Goal: Transaction & Acquisition: Purchase product/service

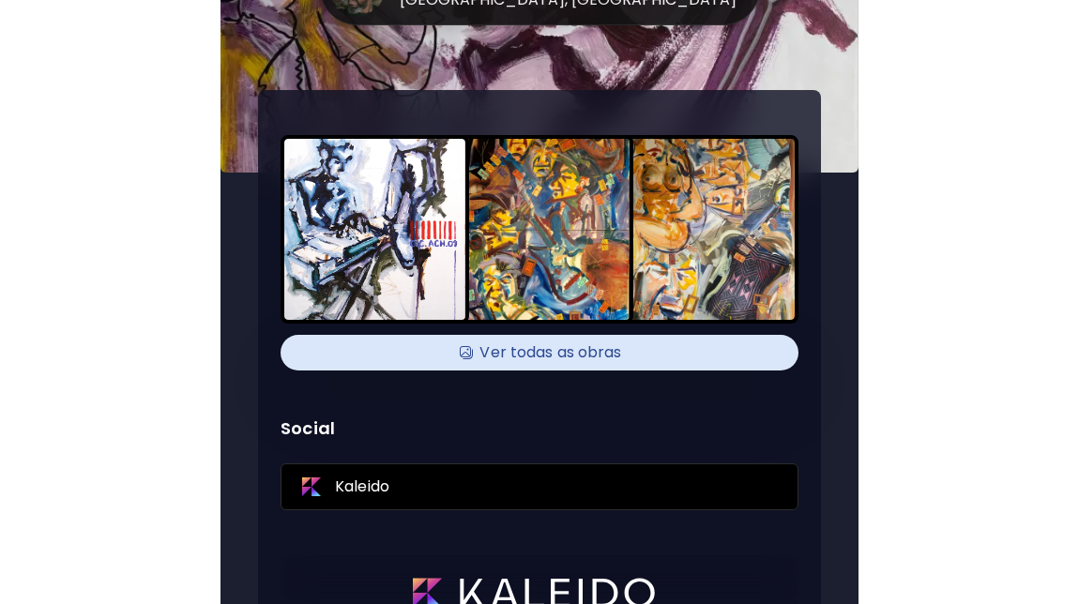
scroll to position [96, 0]
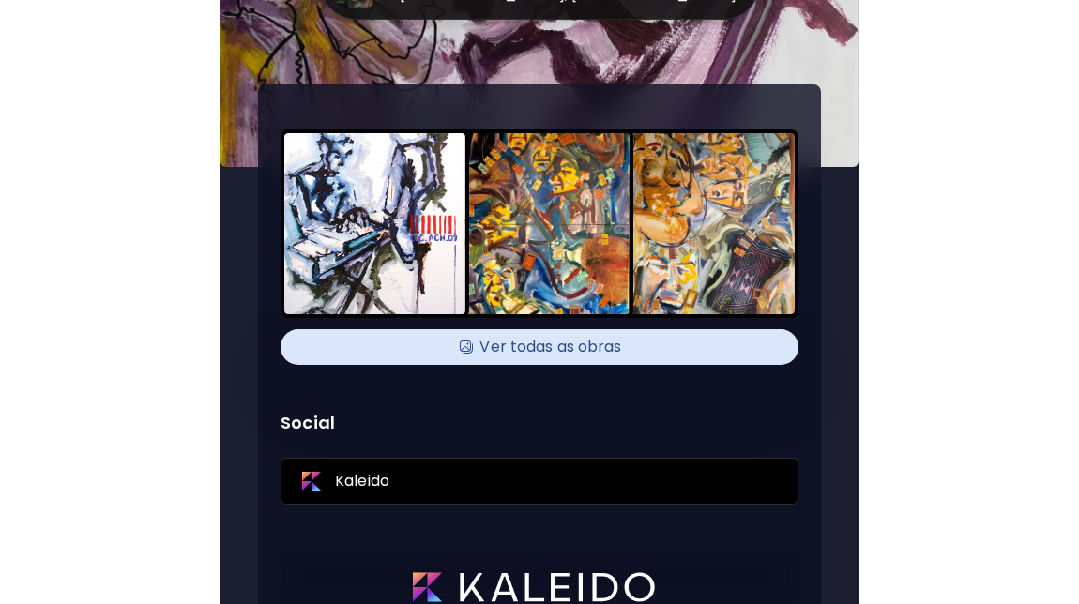
click at [545, 355] on h4 "Ver todas as obras" at bounding box center [539, 347] width 495 height 28
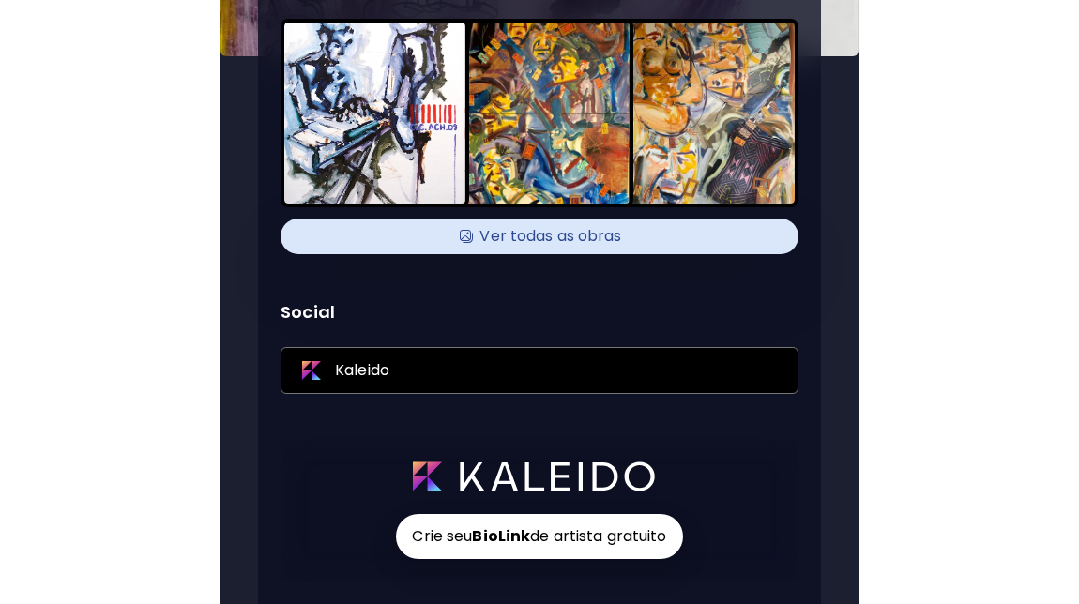
scroll to position [0, 0]
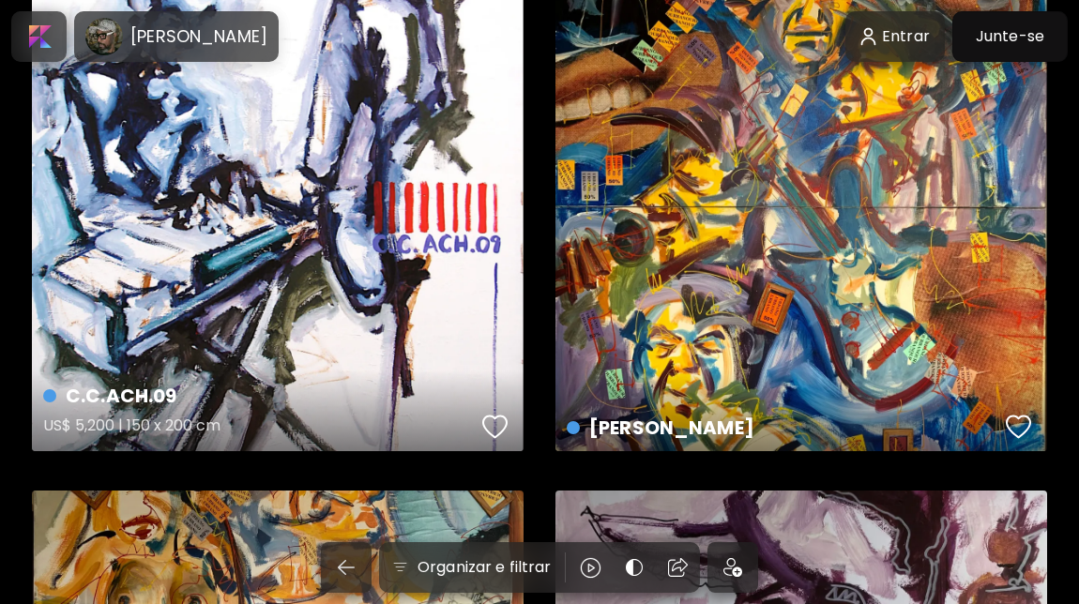
scroll to position [113, 0]
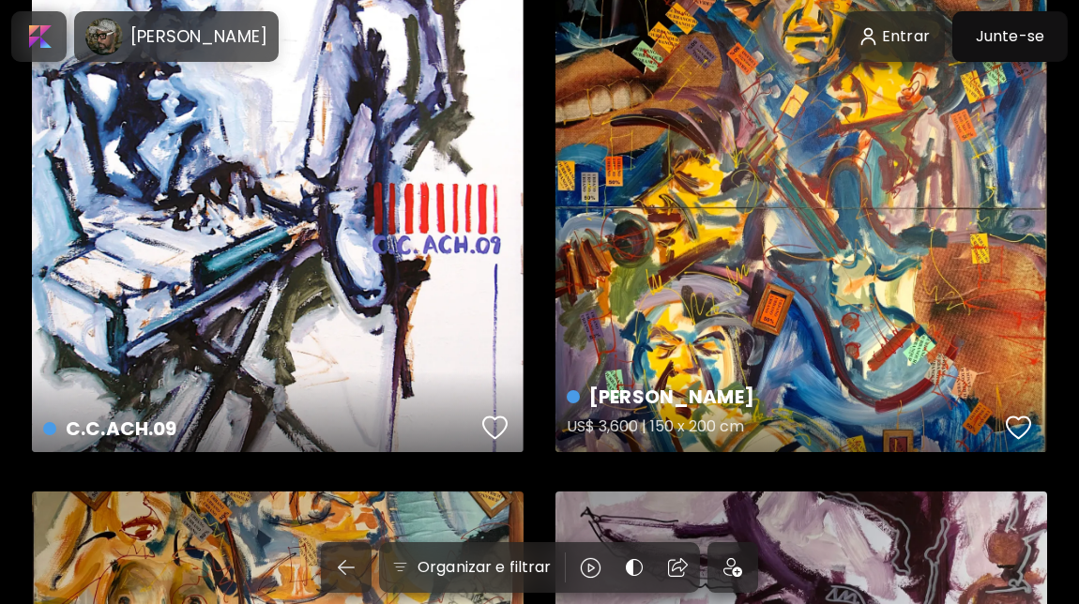
click at [743, 98] on div "[PERSON_NAME] US$ 3,600 | 150 x 200 cm" at bounding box center [802, 207] width 492 height 492
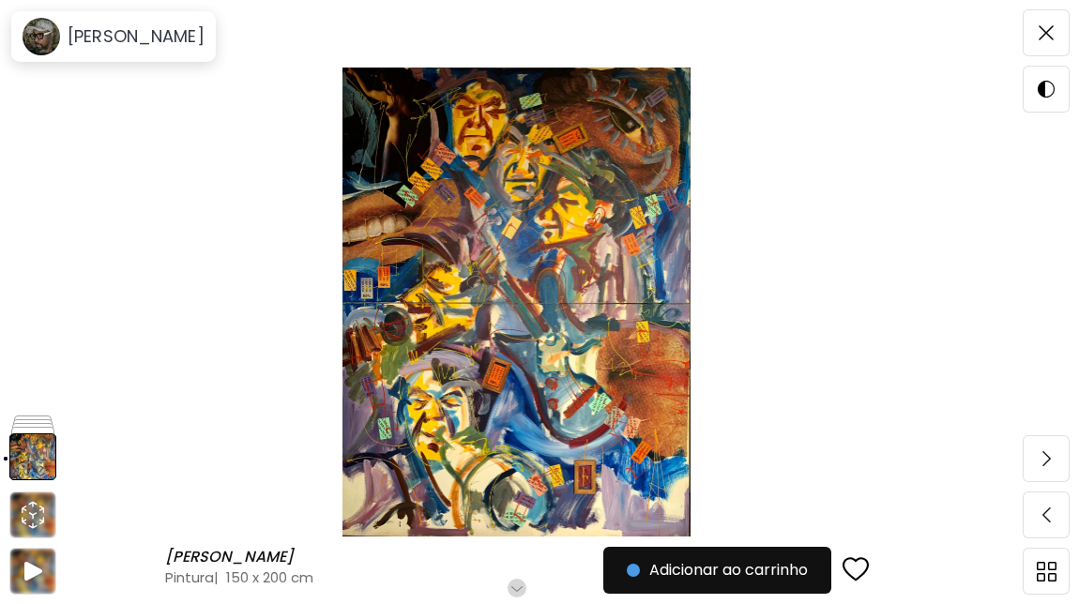
scroll to position [176, 0]
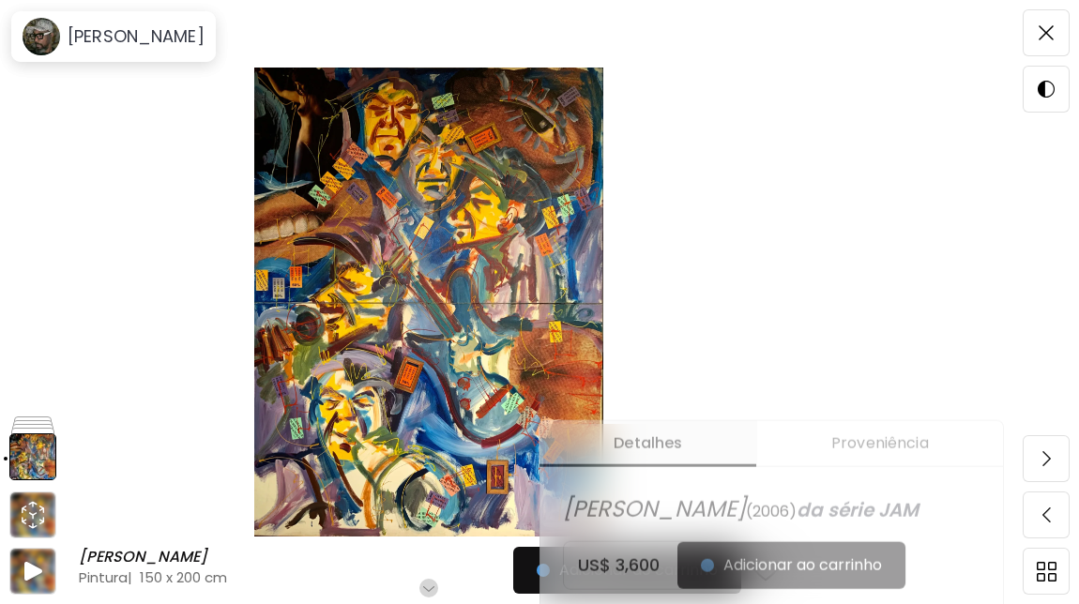
scroll to position [336, 0]
click at [181, 308] on img at bounding box center [429, 302] width 700 height 469
